Goal: Information Seeking & Learning: Learn about a topic

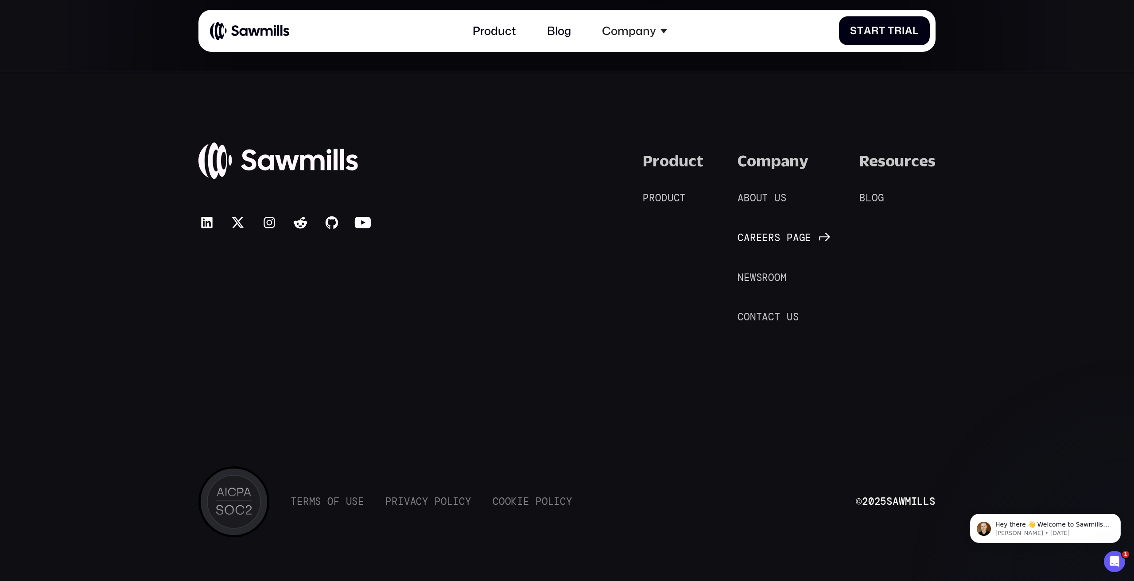
scroll to position [6398, 0]
click at [757, 238] on span "e" at bounding box center [759, 239] width 6 height 12
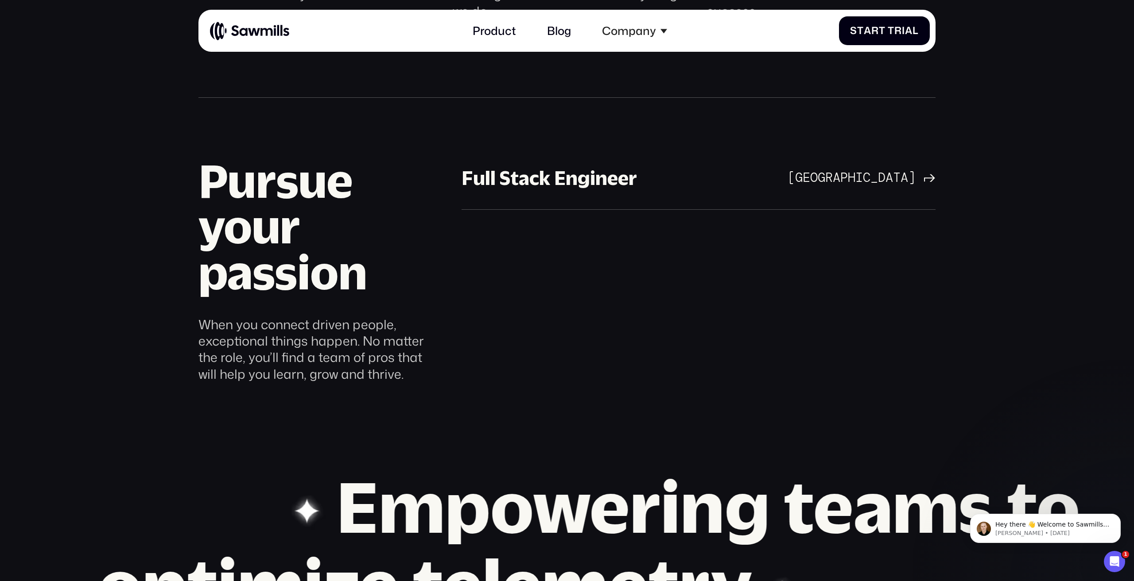
click at [528, 277] on div "Full Stack Engineer Full Stack Engineer San Francisco Bay Area Learn more San F…" at bounding box center [698, 264] width 474 height 236
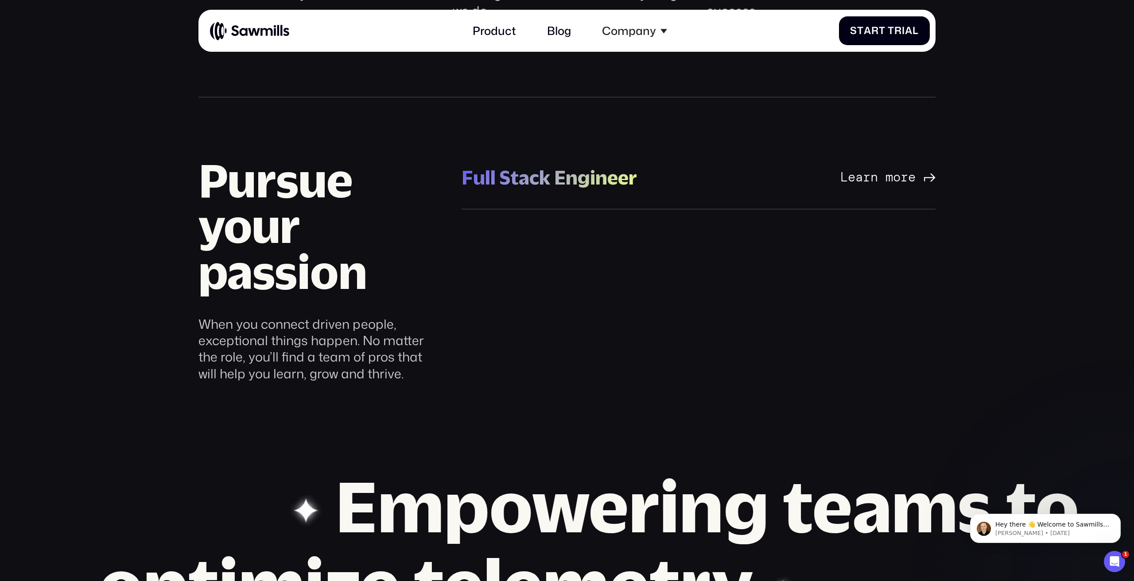
click at [520, 190] on div "Full Stack Engineer" at bounding box center [548, 178] width 175 height 26
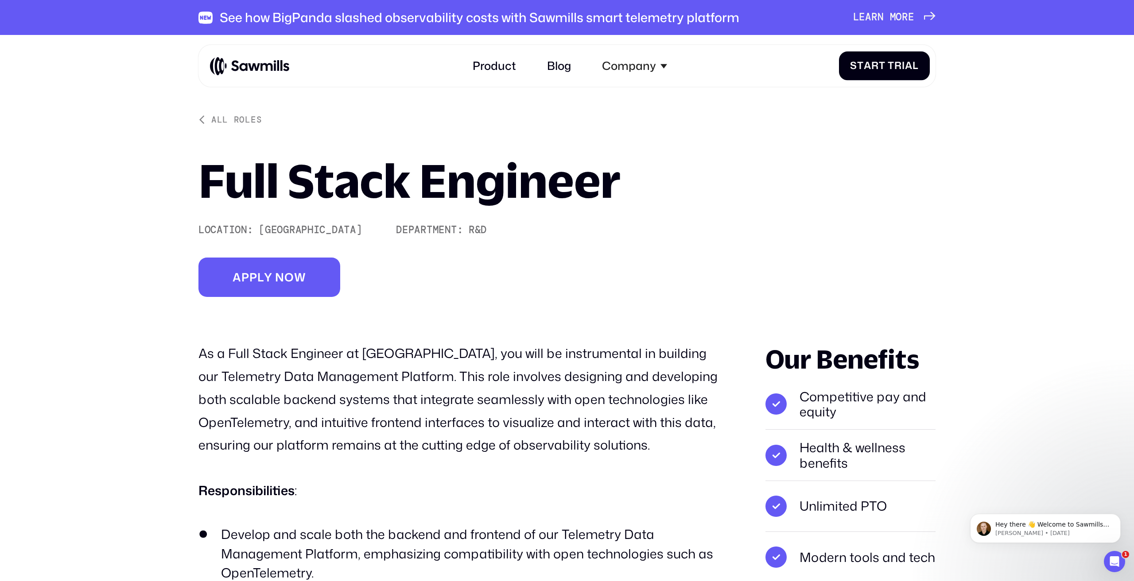
click at [370, 380] on p "As a Full Stack Engineer at Sawmills.ai, you will be instrumental in building o…" at bounding box center [459, 399] width 522 height 115
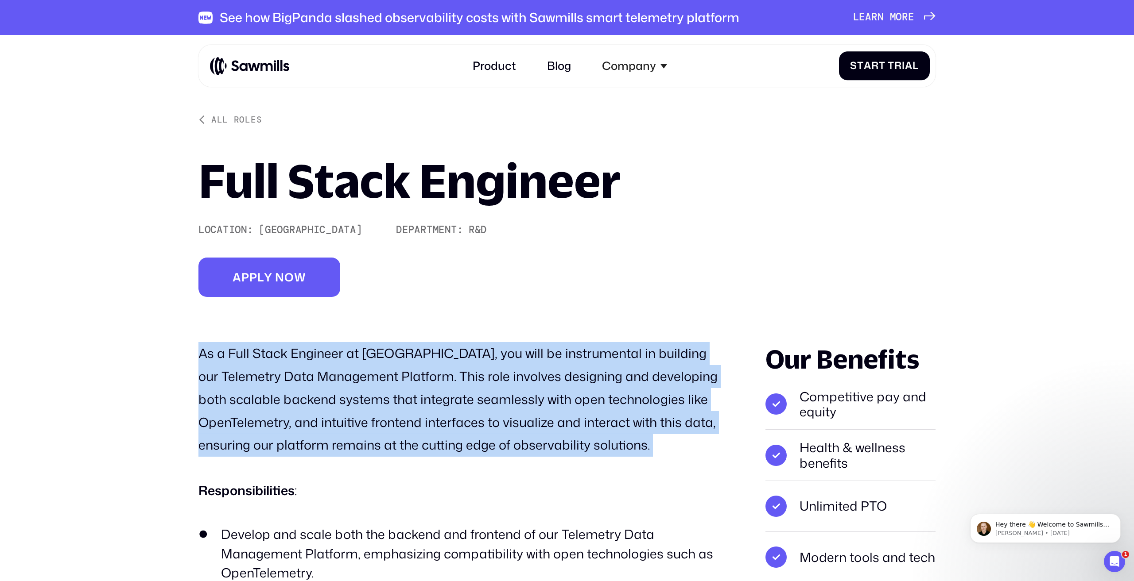
click at [370, 380] on p "As a Full Stack Engineer at Sawmills.ai, you will be instrumental in building o…" at bounding box center [459, 399] width 522 height 115
click at [368, 370] on p "As a Full Stack Engineer at Sawmills.ai, you will be instrumental in building o…" at bounding box center [459, 399] width 522 height 115
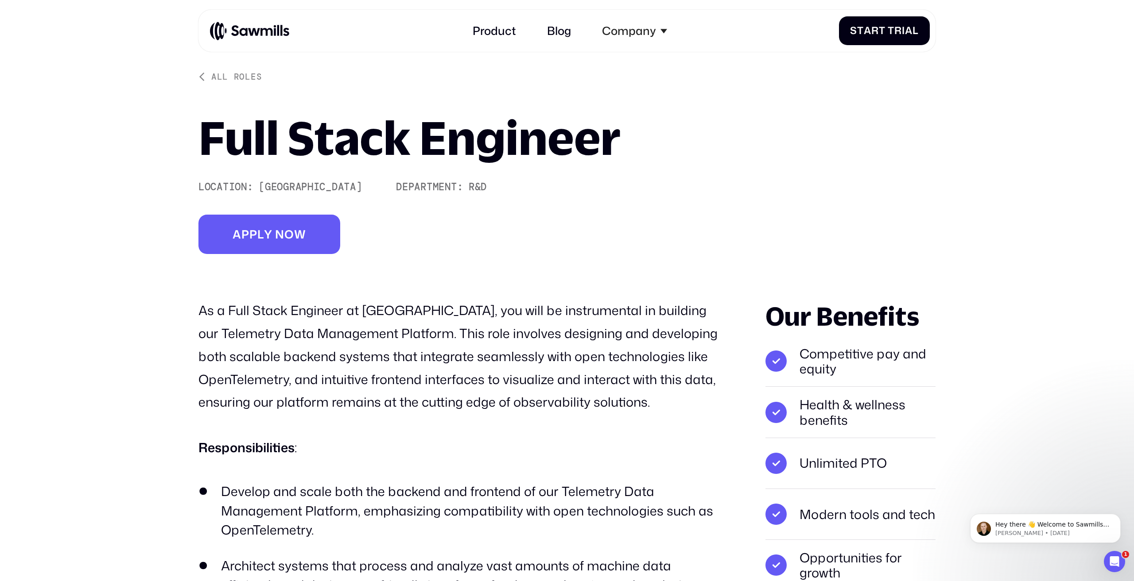
scroll to position [44, 0]
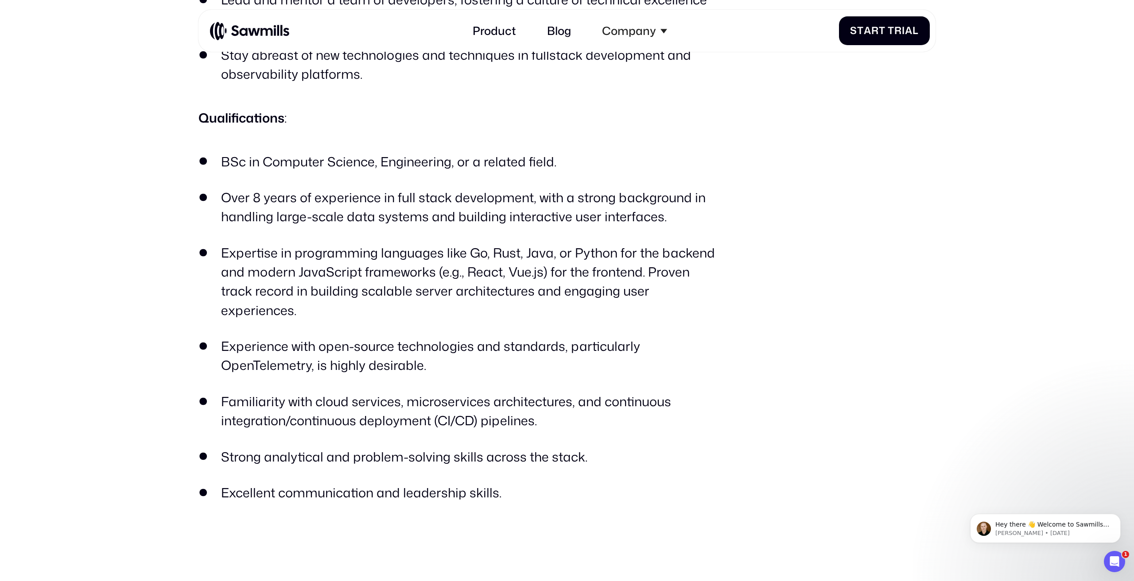
click at [372, 392] on li "Familiarity with cloud services, microservices architectures, and continuous in…" at bounding box center [459, 411] width 522 height 38
click at [372, 394] on li "Familiarity with cloud services, microservices architectures, and continuous in…" at bounding box center [459, 413] width 522 height 38
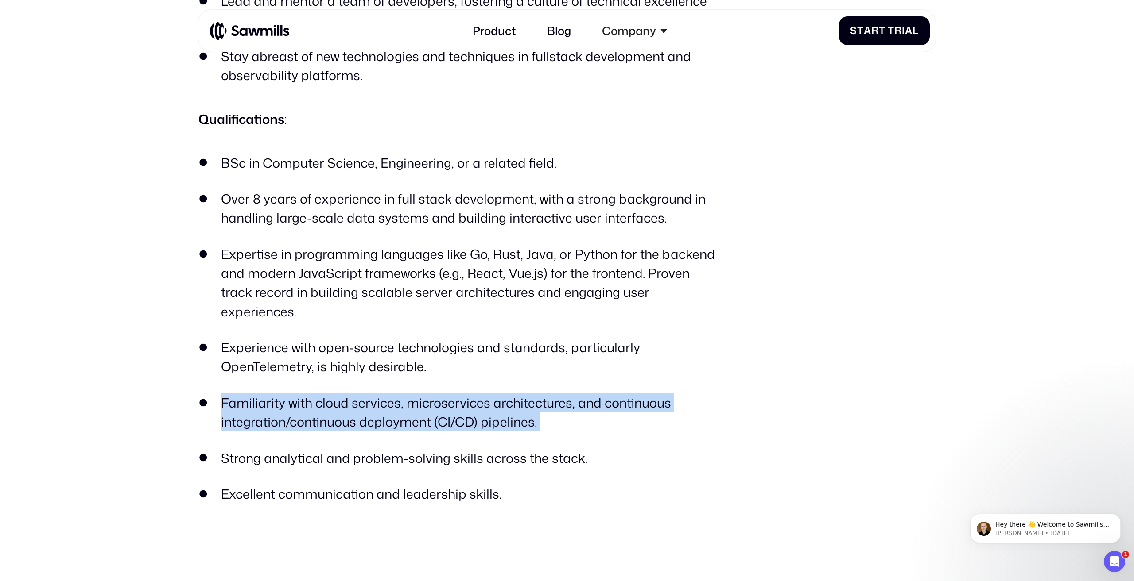
click at [372, 394] on li "Familiarity with cloud services, microservices architectures, and continuous in…" at bounding box center [459, 413] width 522 height 38
click at [460, 394] on li "Familiarity with cloud services, microservices architectures, and continuous in…" at bounding box center [459, 413] width 522 height 38
click at [515, 394] on li "Familiarity with cloud services, microservices architectures, and continuous in…" at bounding box center [459, 413] width 522 height 38
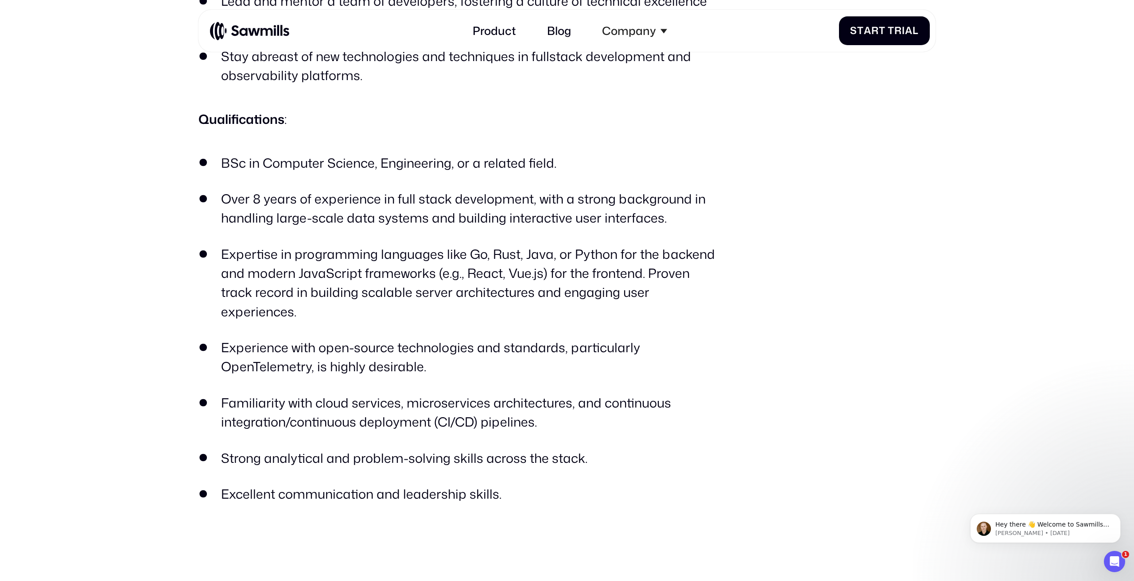
click at [508, 406] on li "Familiarity with cloud services, microservices architectures, and continuous in…" at bounding box center [459, 413] width 522 height 38
drag, startPoint x: 532, startPoint y: 403, endPoint x: 487, endPoint y: 383, distance: 49.4
click at [532, 403] on li "Familiarity with cloud services, microservices architectures, and continuous in…" at bounding box center [459, 413] width 522 height 38
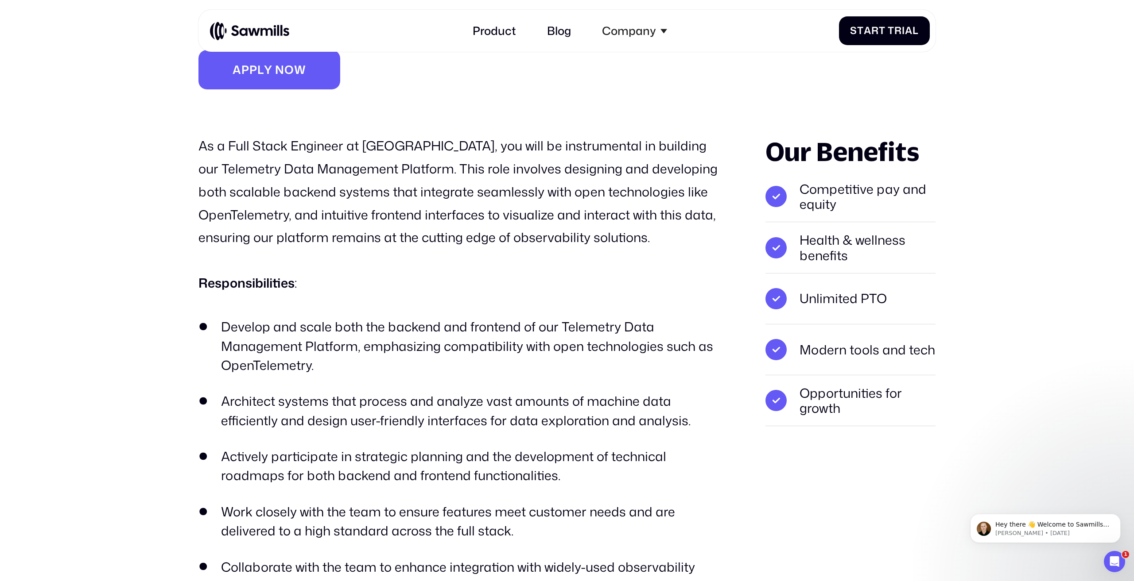
scroll to position [0, 0]
